Goal: Check status: Check status

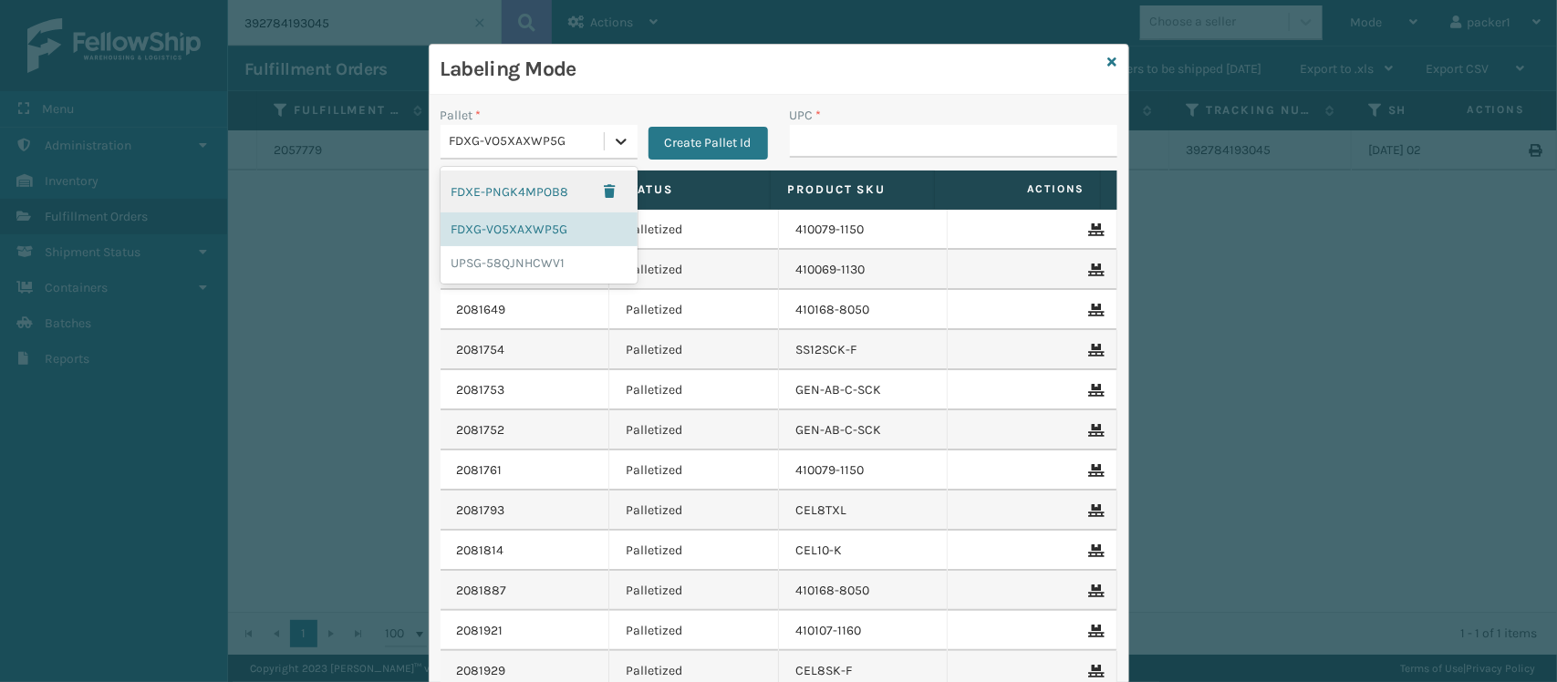
click at [620, 149] on icon at bounding box center [621, 141] width 18 height 18
click at [522, 270] on div "UPSG-58QJNHCWV1" at bounding box center [539, 263] width 197 height 34
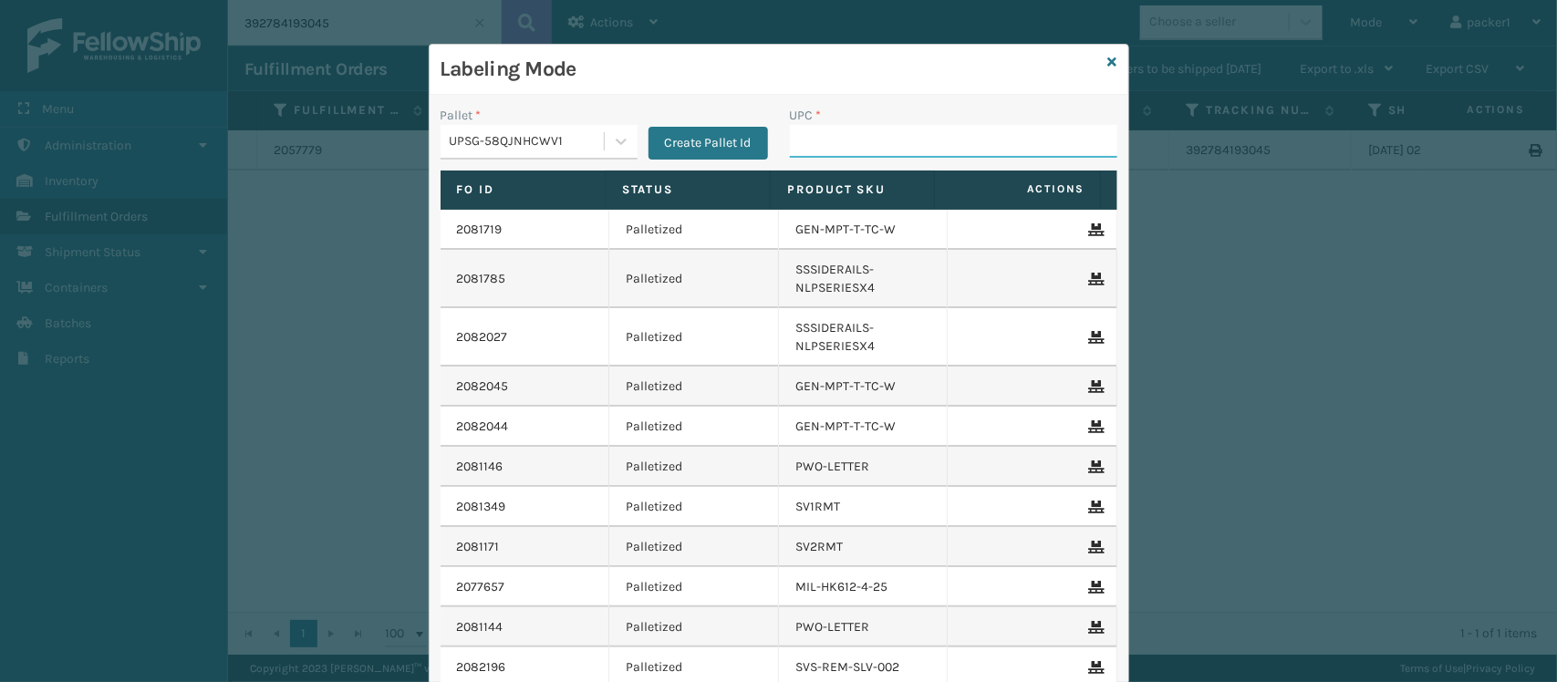
click at [813, 142] on input "UPC *" at bounding box center [953, 141] width 327 height 33
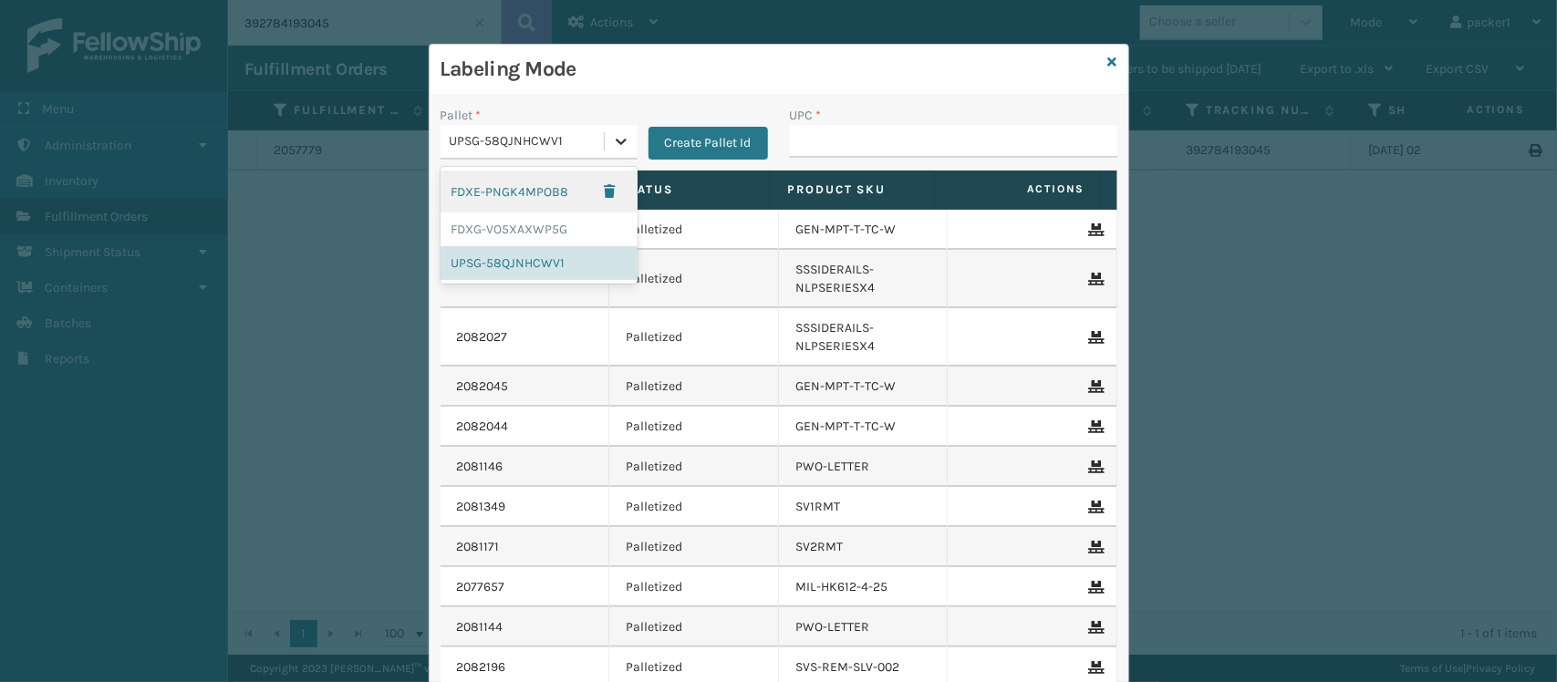
click at [618, 138] on icon at bounding box center [621, 141] width 18 height 18
click at [508, 223] on div "FDXG-VO5XAXWP5G" at bounding box center [539, 230] width 197 height 34
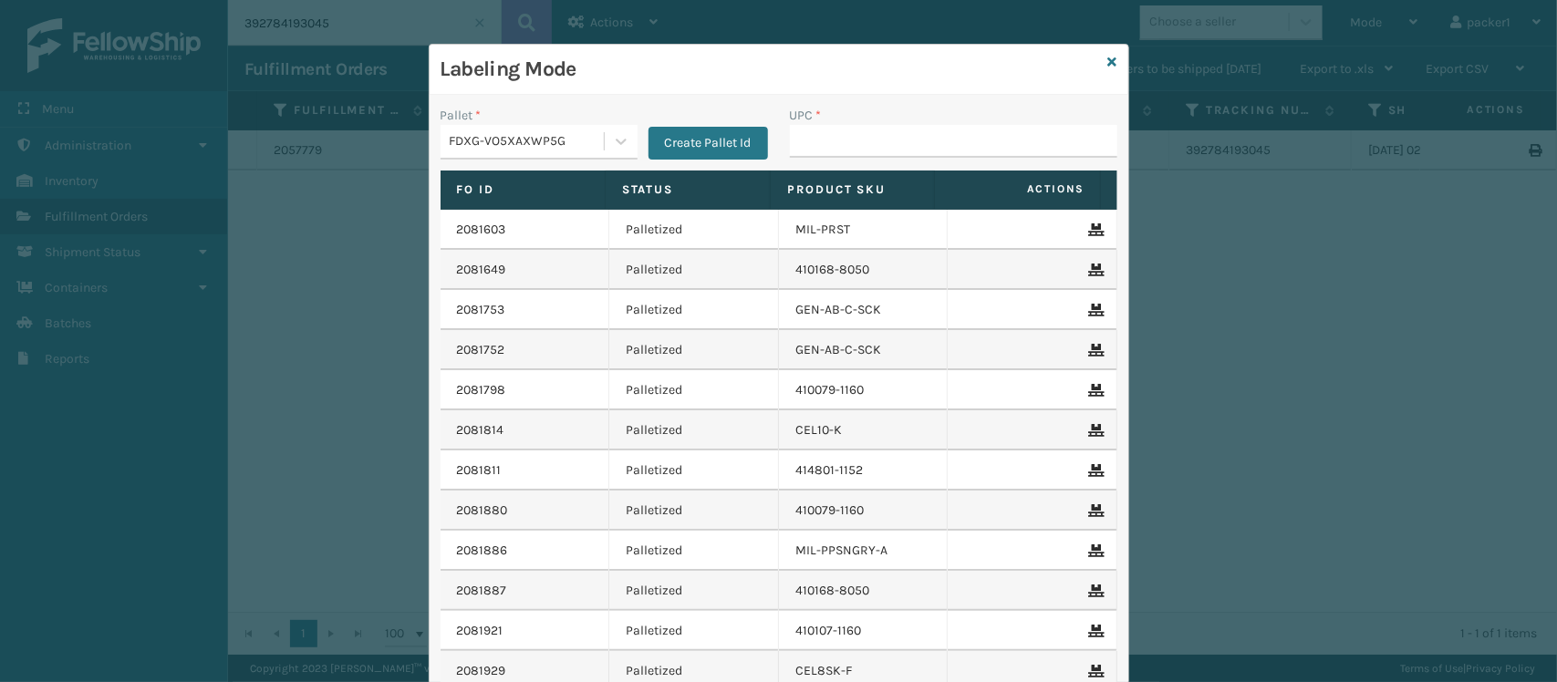
click at [809, 160] on div "UPC *" at bounding box center [953, 138] width 349 height 65
click at [814, 138] on input "UPC *" at bounding box center [953, 141] width 327 height 33
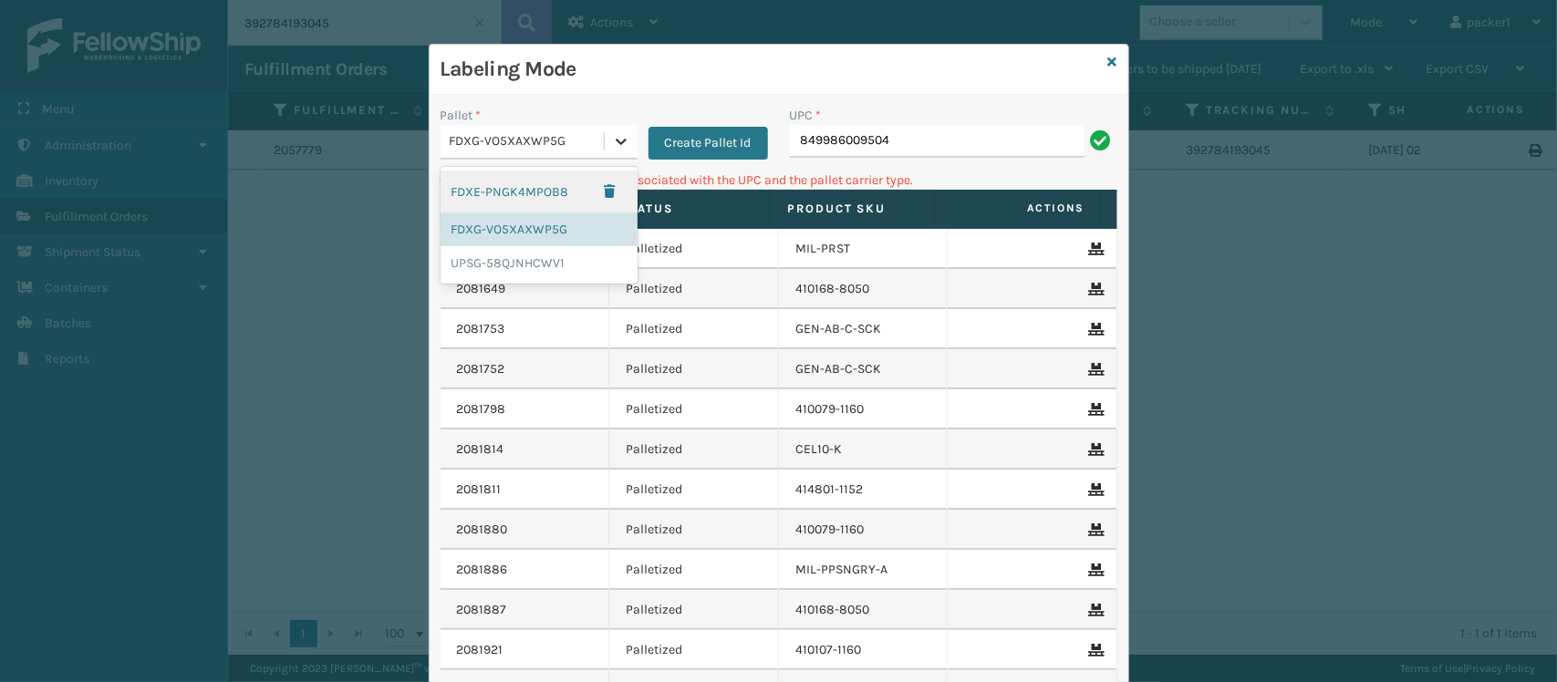
click at [612, 137] on icon at bounding box center [621, 141] width 18 height 18
click at [532, 255] on div "UPSG-58QJNHCWV1" at bounding box center [539, 263] width 197 height 34
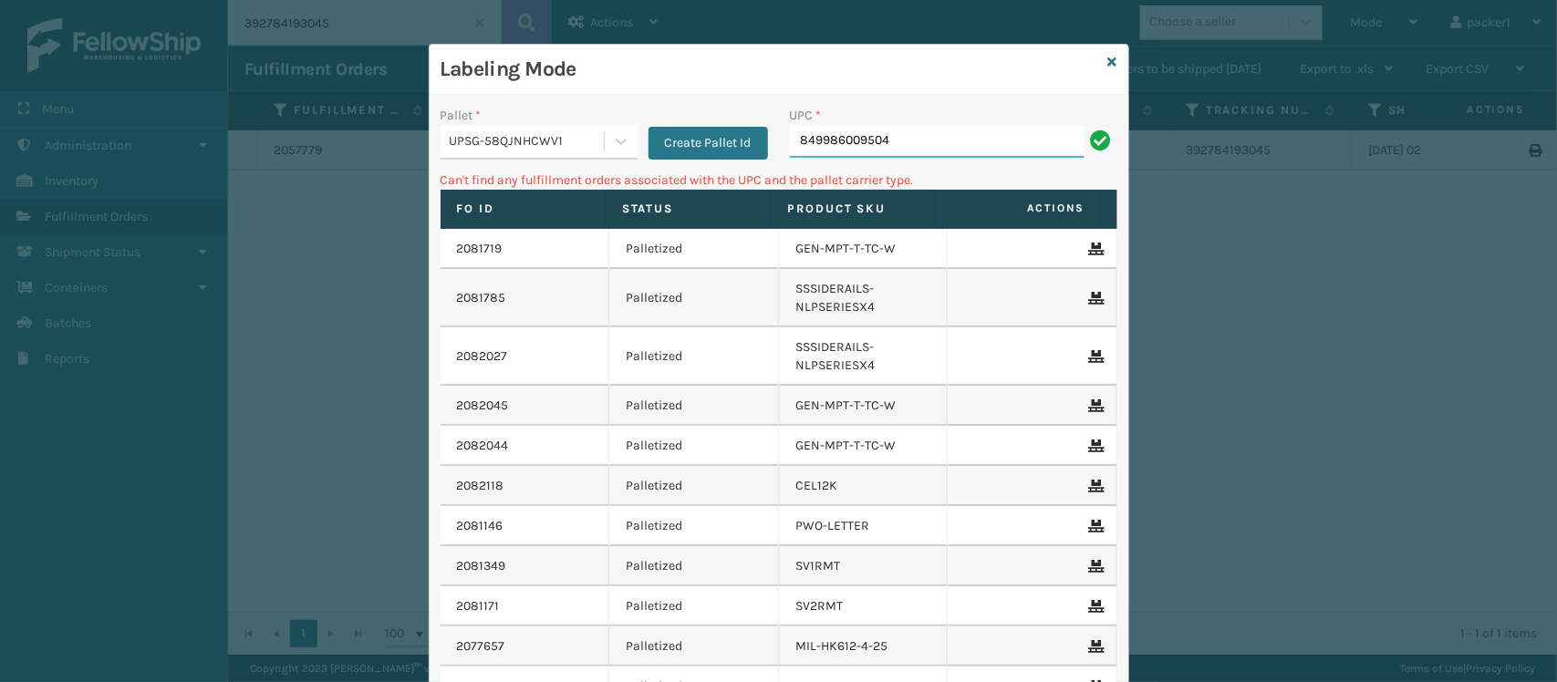
click at [891, 147] on input "849986009504" at bounding box center [937, 141] width 295 height 33
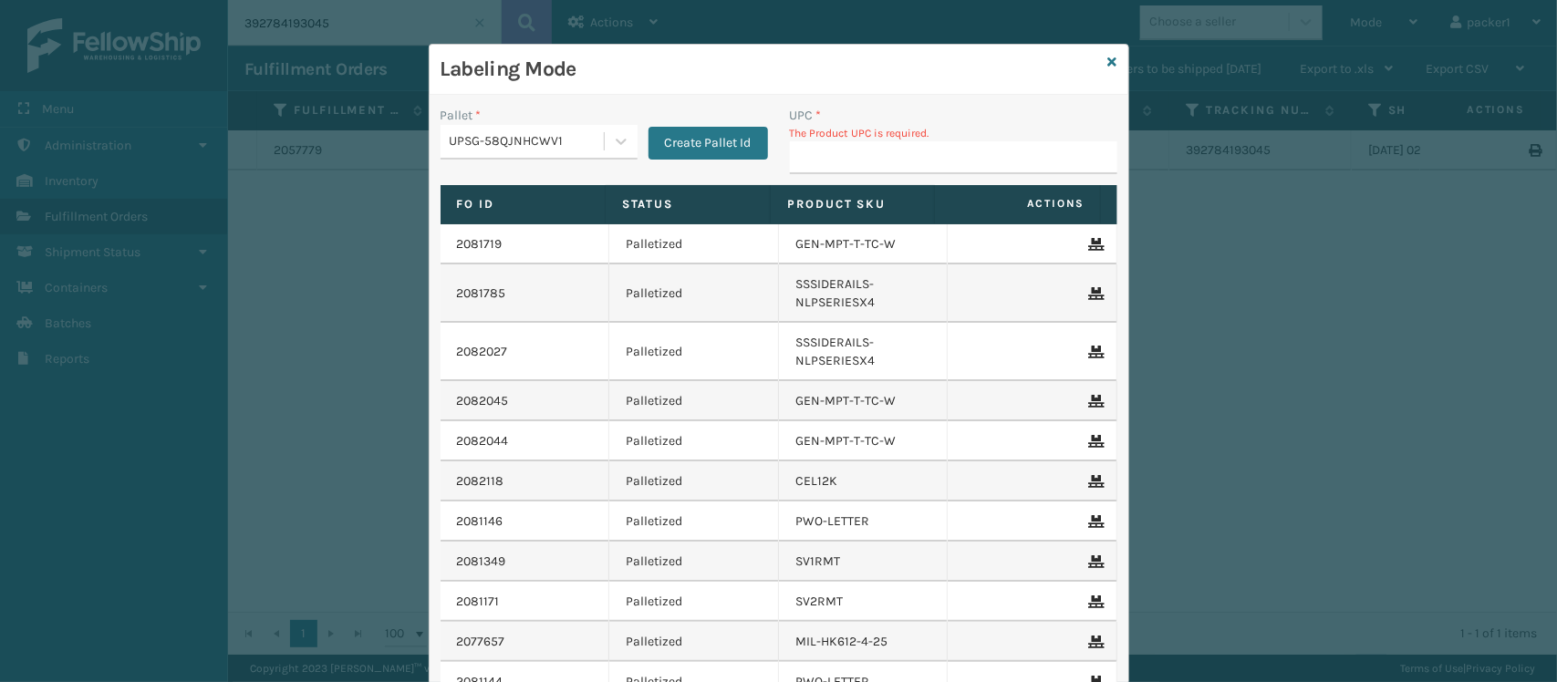
click at [891, 147] on input "UPC *" at bounding box center [953, 157] width 327 height 33
